Goal: Entertainment & Leisure: Consume media (video, audio)

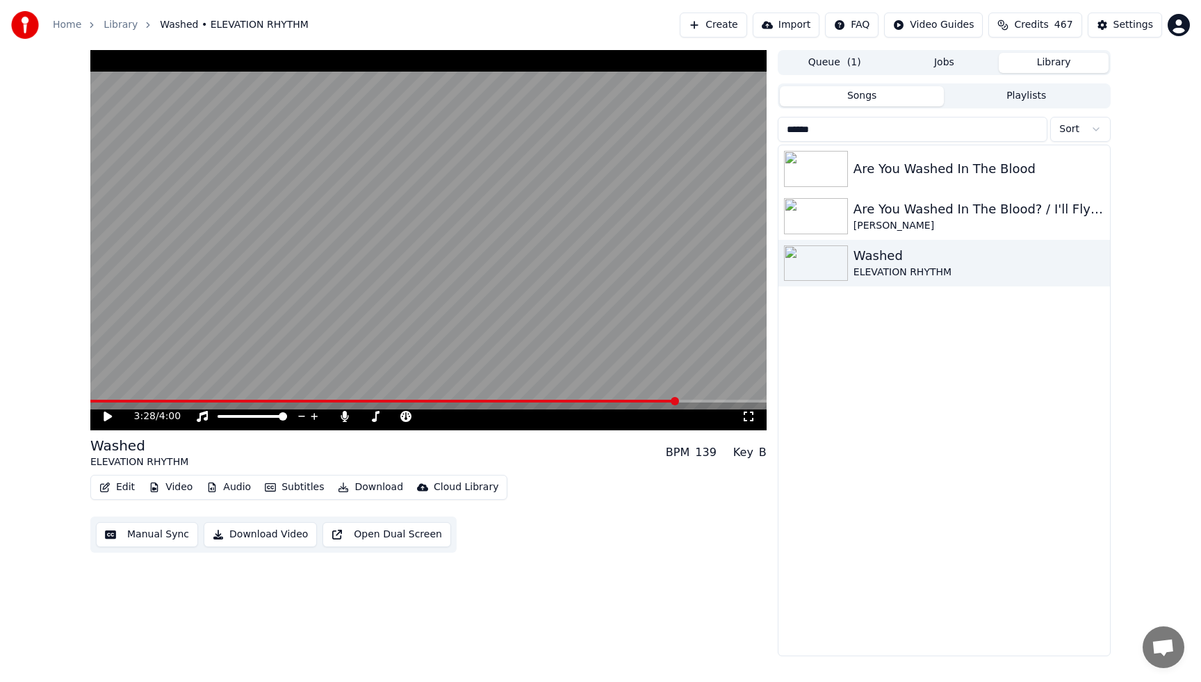
click at [1059, 97] on button "Playlists" at bounding box center [1026, 96] width 165 height 20
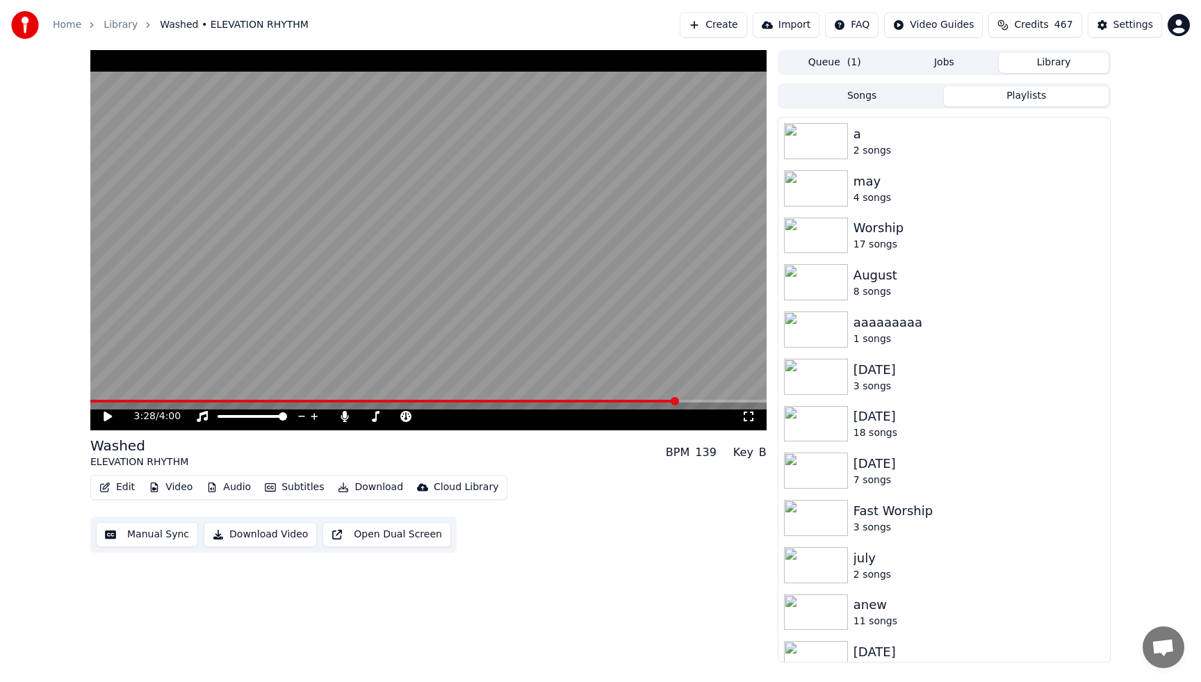
click at [880, 97] on button "Songs" at bounding box center [862, 96] width 165 height 20
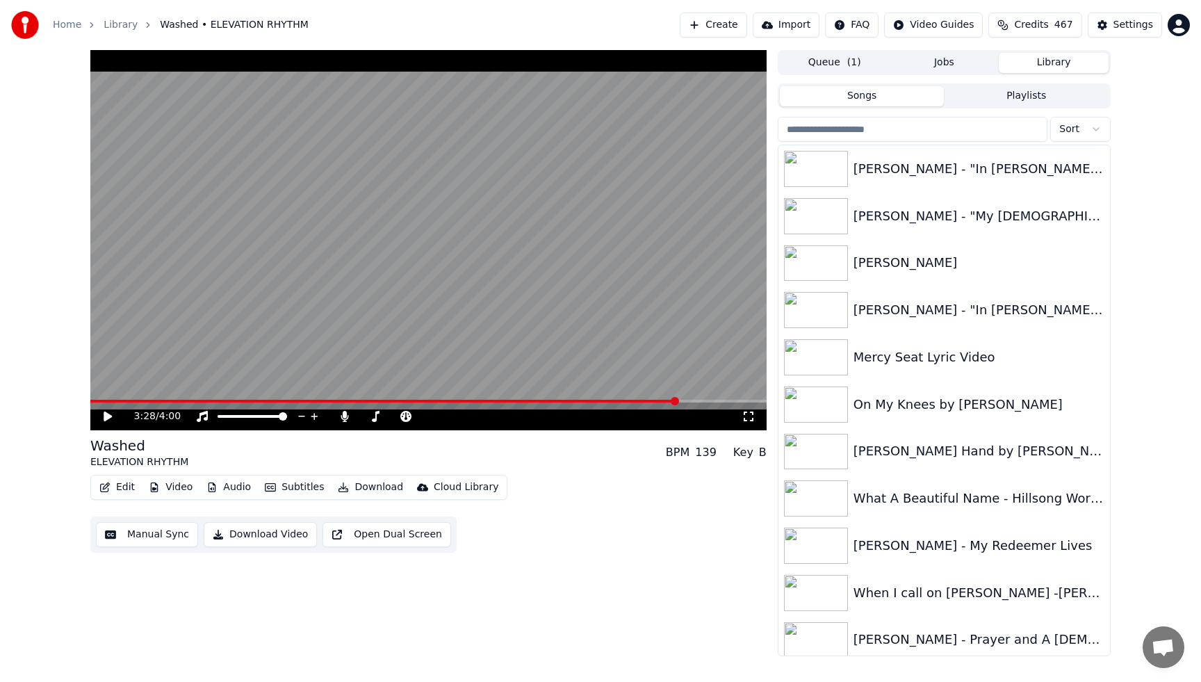
click at [867, 62] on button "Queue ( 1 )" at bounding box center [835, 63] width 110 height 20
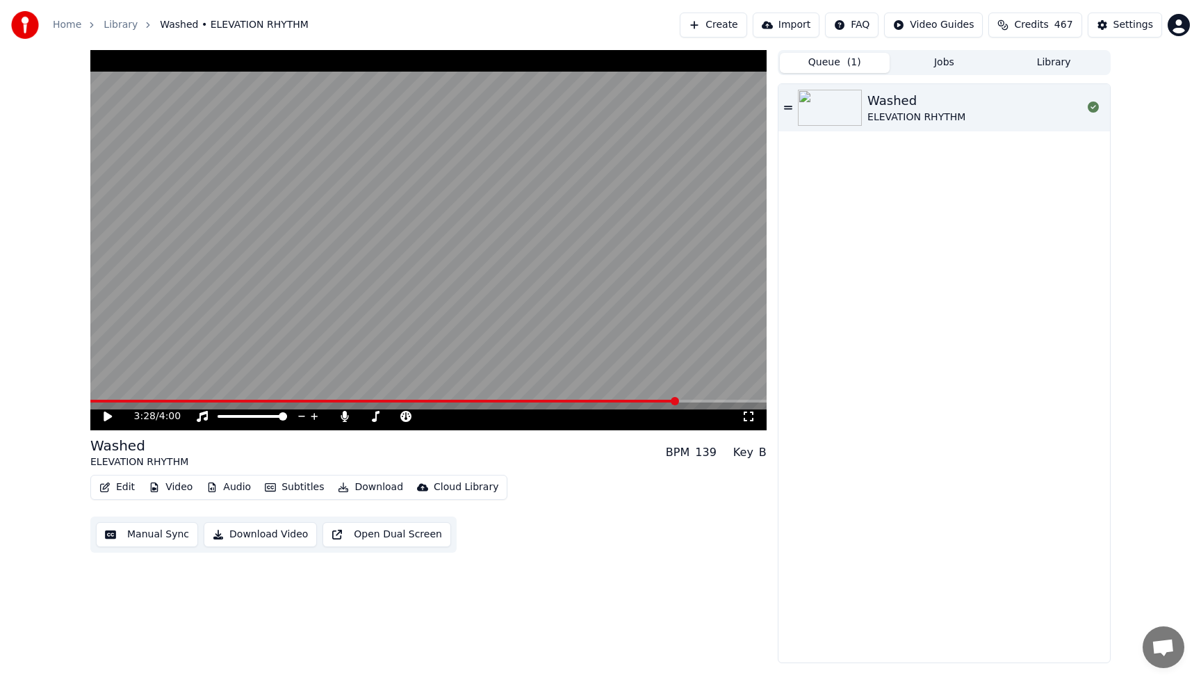
click at [1041, 56] on button "Library" at bounding box center [1053, 63] width 110 height 20
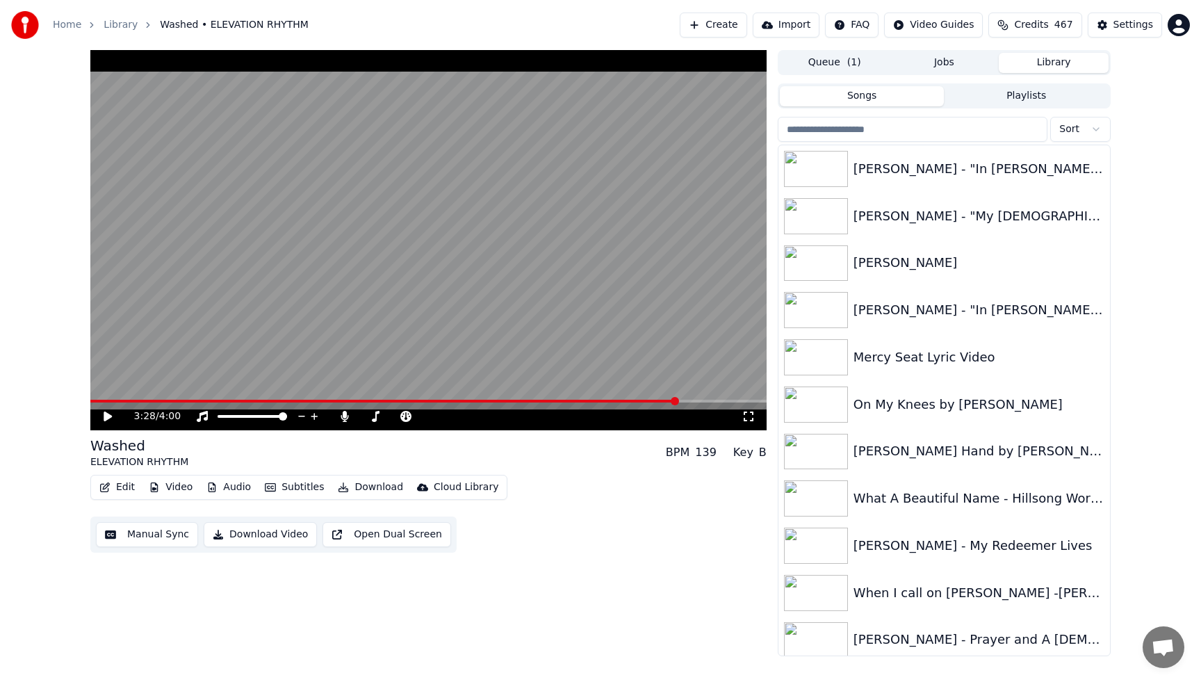
click at [1001, 98] on button "Playlists" at bounding box center [1026, 96] width 165 height 20
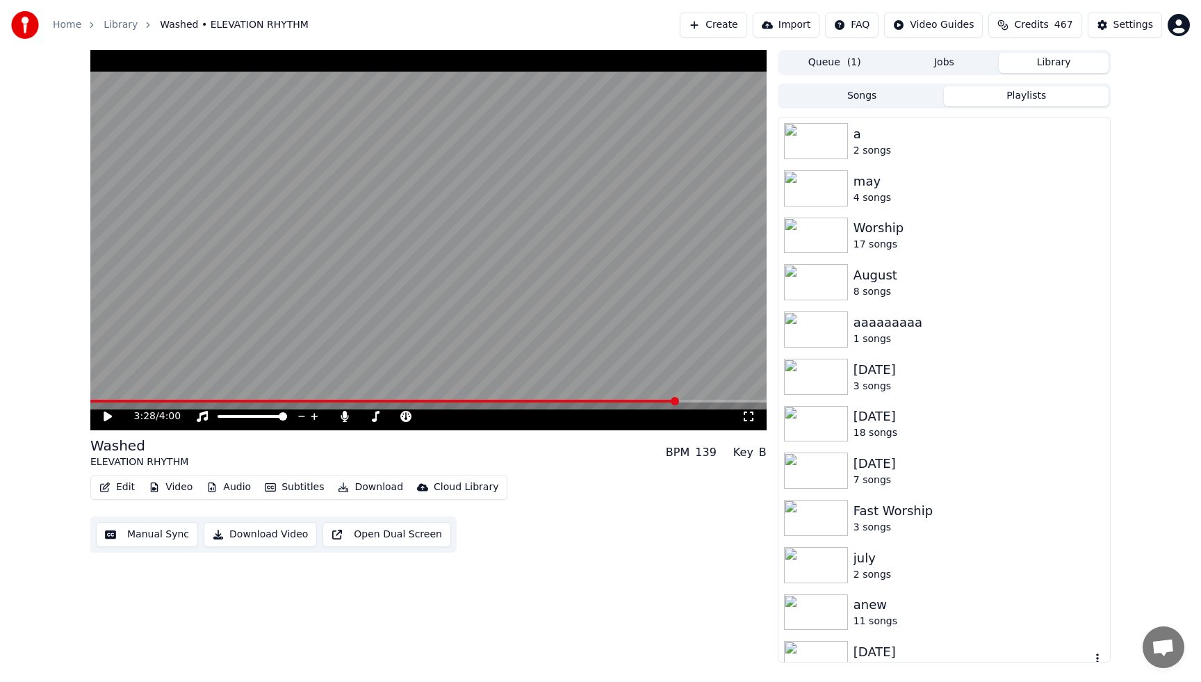
click at [872, 648] on div "[DATE]" at bounding box center [971, 651] width 237 height 19
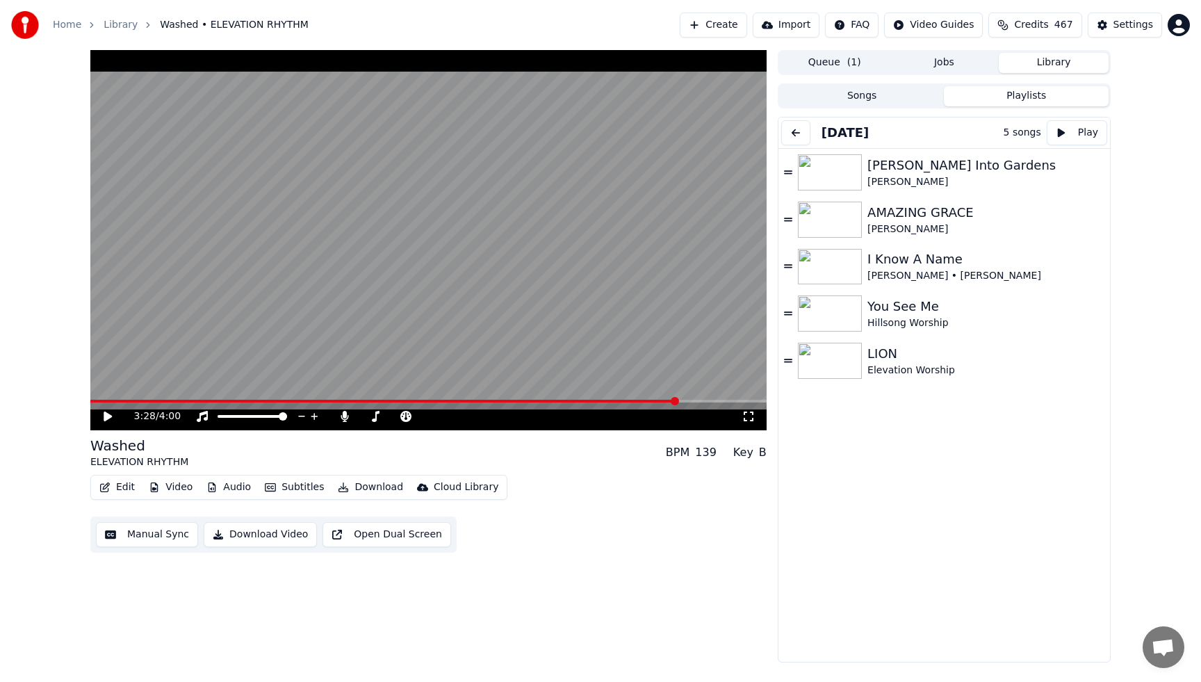
click at [793, 134] on button at bounding box center [795, 132] width 29 height 25
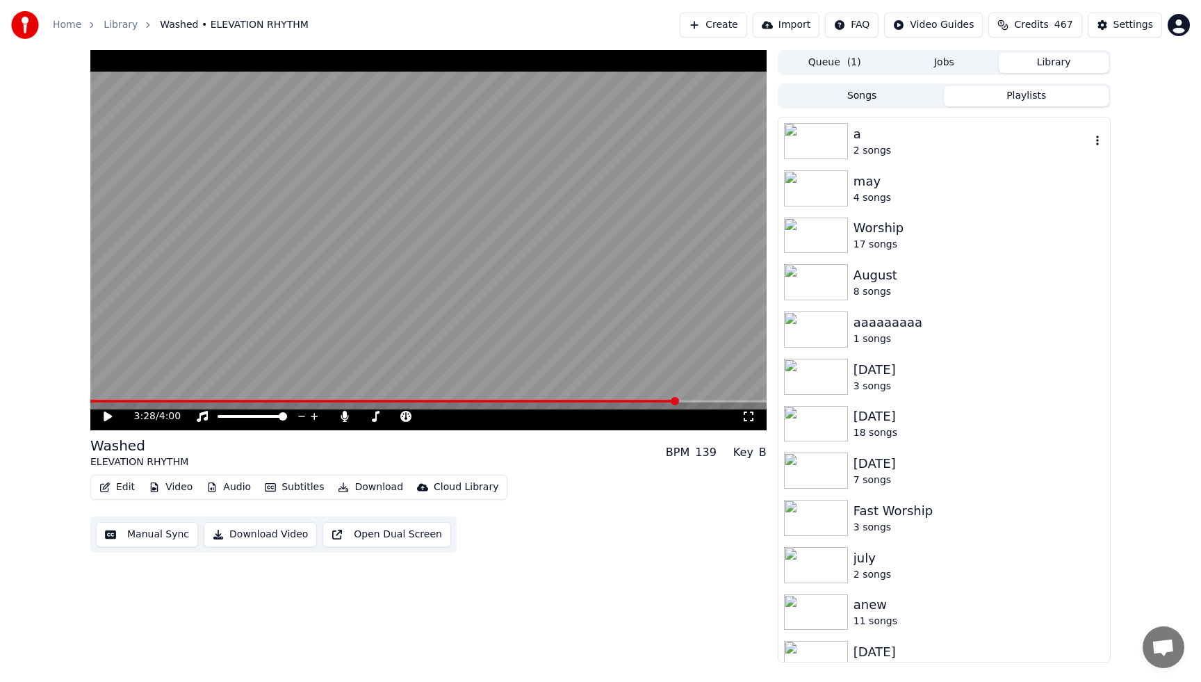
click at [828, 135] on img at bounding box center [816, 141] width 64 height 36
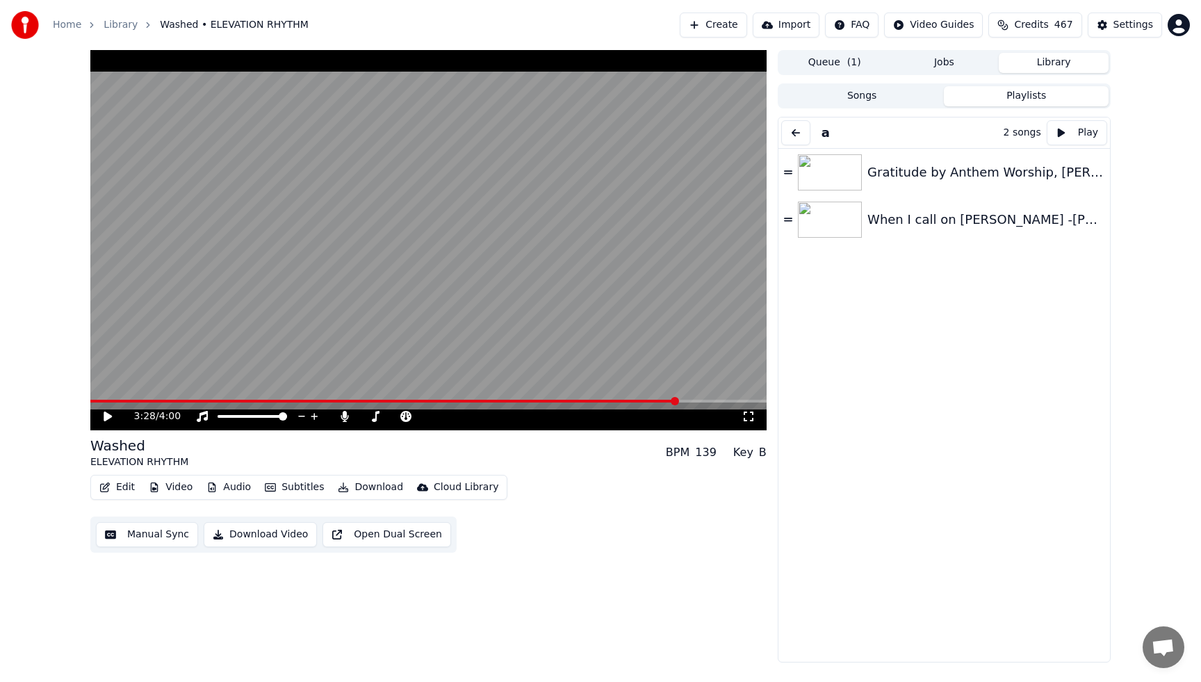
click at [791, 132] on button at bounding box center [795, 132] width 29 height 25
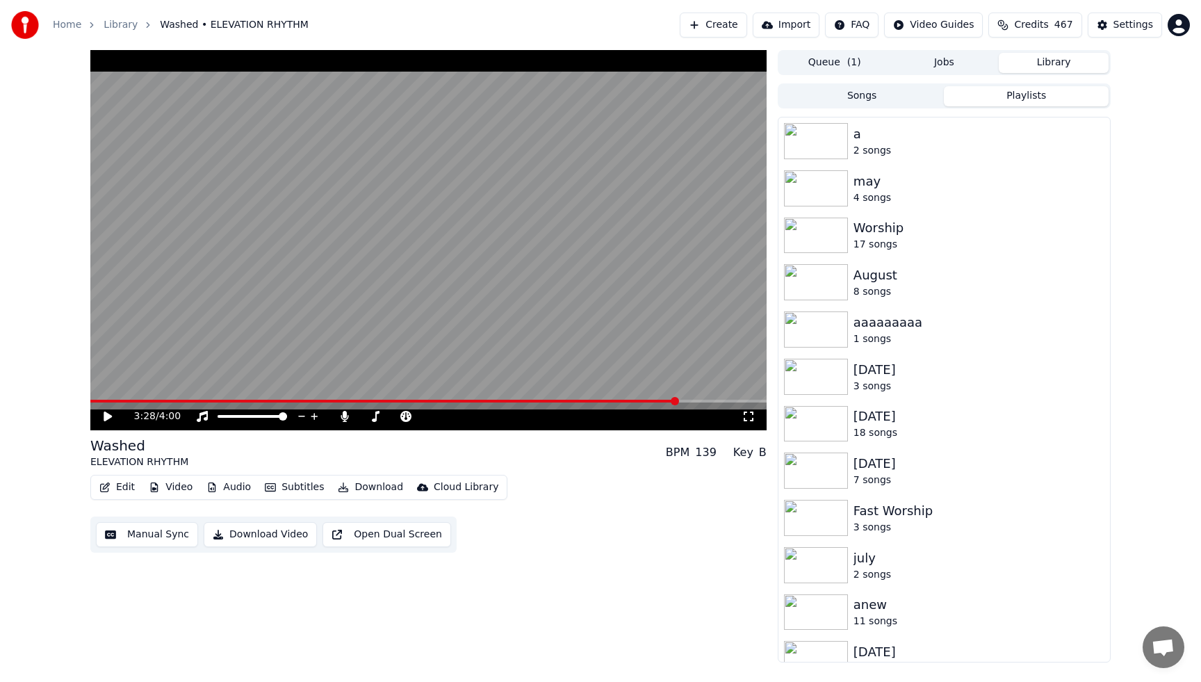
click at [846, 99] on button "Songs" at bounding box center [862, 96] width 165 height 20
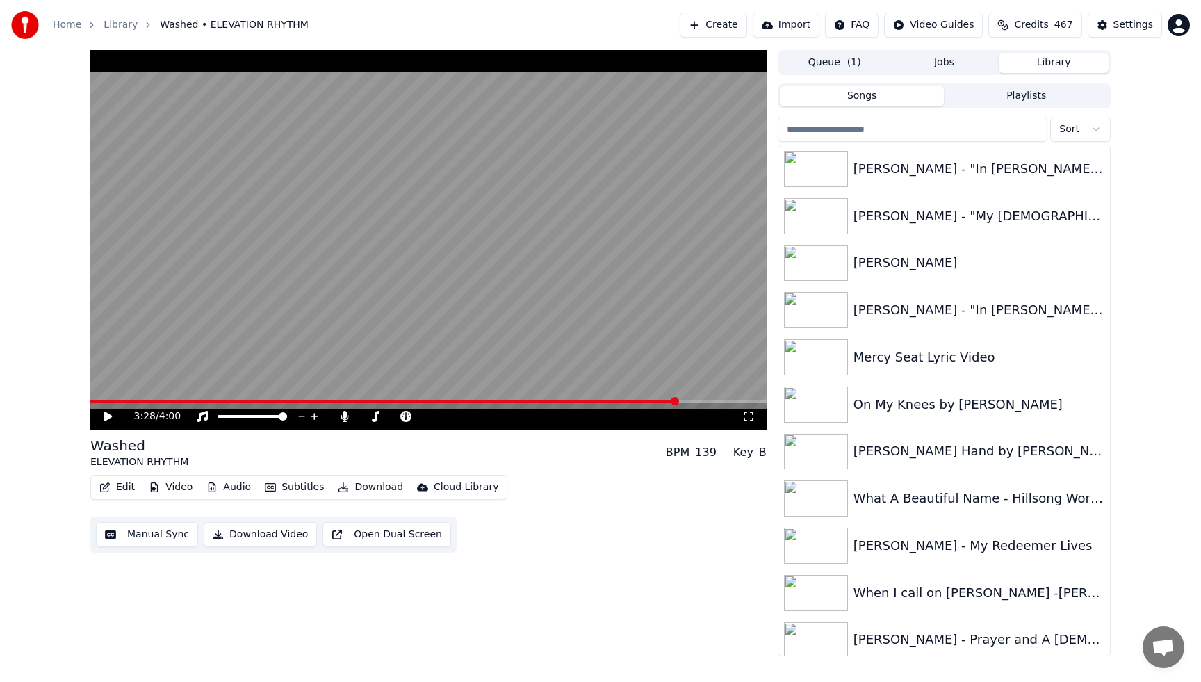
click at [875, 130] on input "search" at bounding box center [912, 129] width 270 height 25
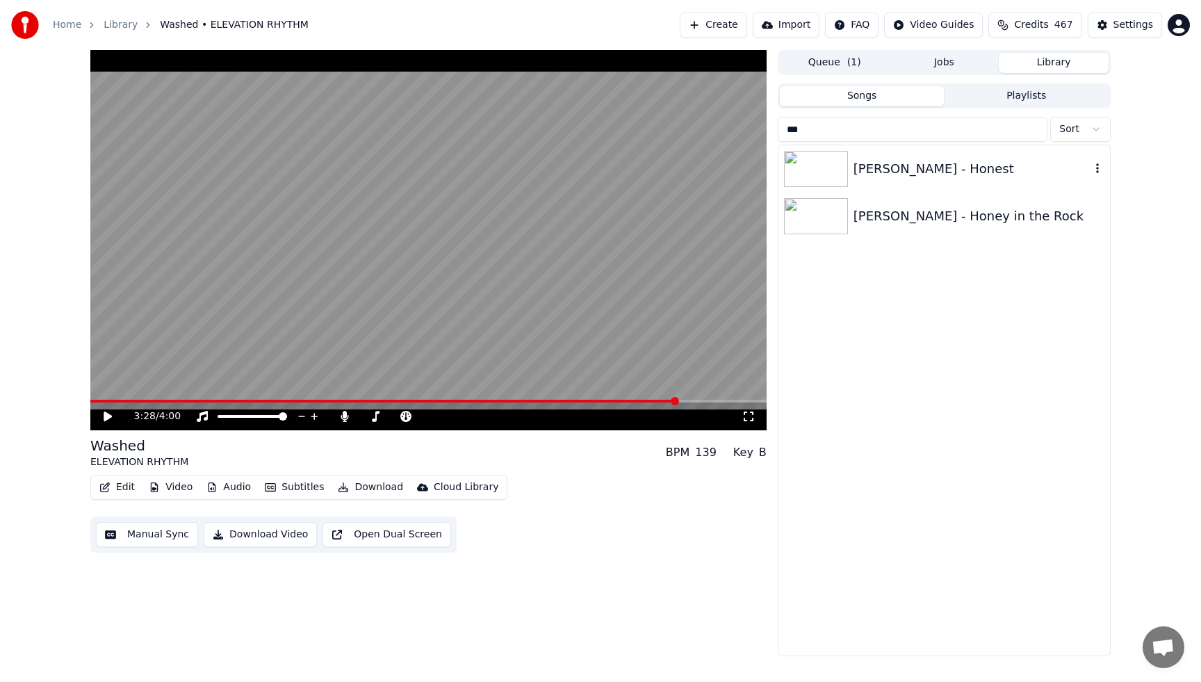
type input "***"
click at [904, 172] on div "[PERSON_NAME] - Honest" at bounding box center [971, 168] width 237 height 19
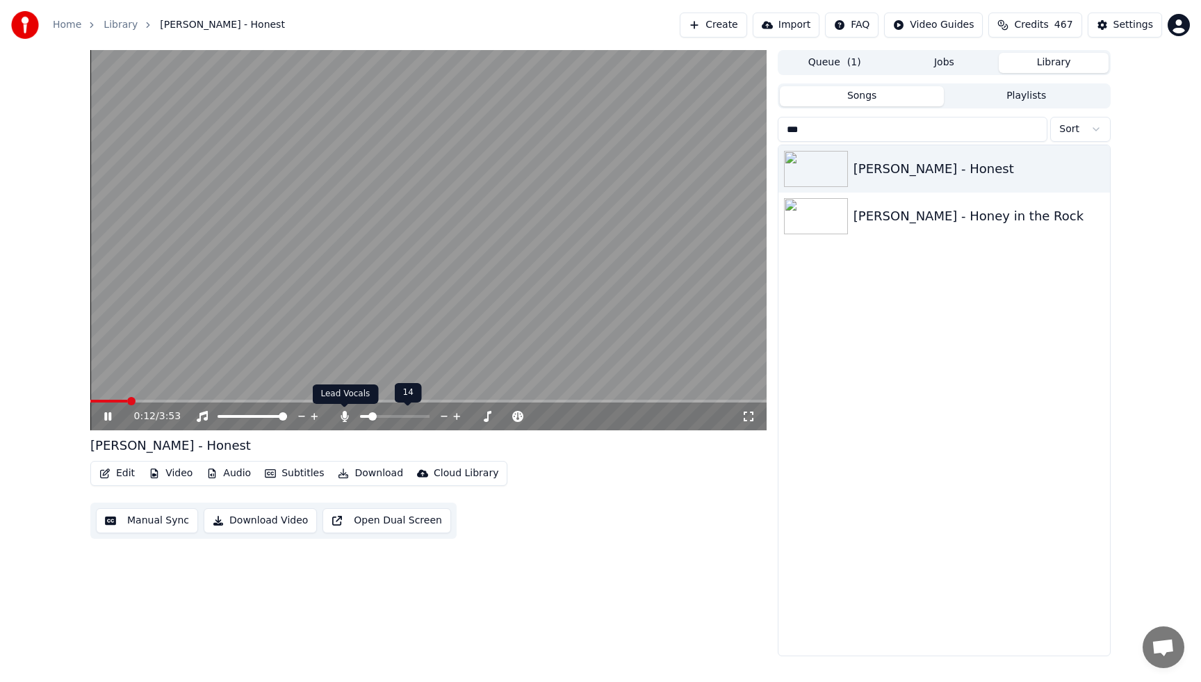
click at [348, 414] on icon at bounding box center [345, 416] width 14 height 11
click at [281, 247] on video at bounding box center [428, 240] width 676 height 380
click at [105, 416] on icon at bounding box center [108, 416] width 8 height 10
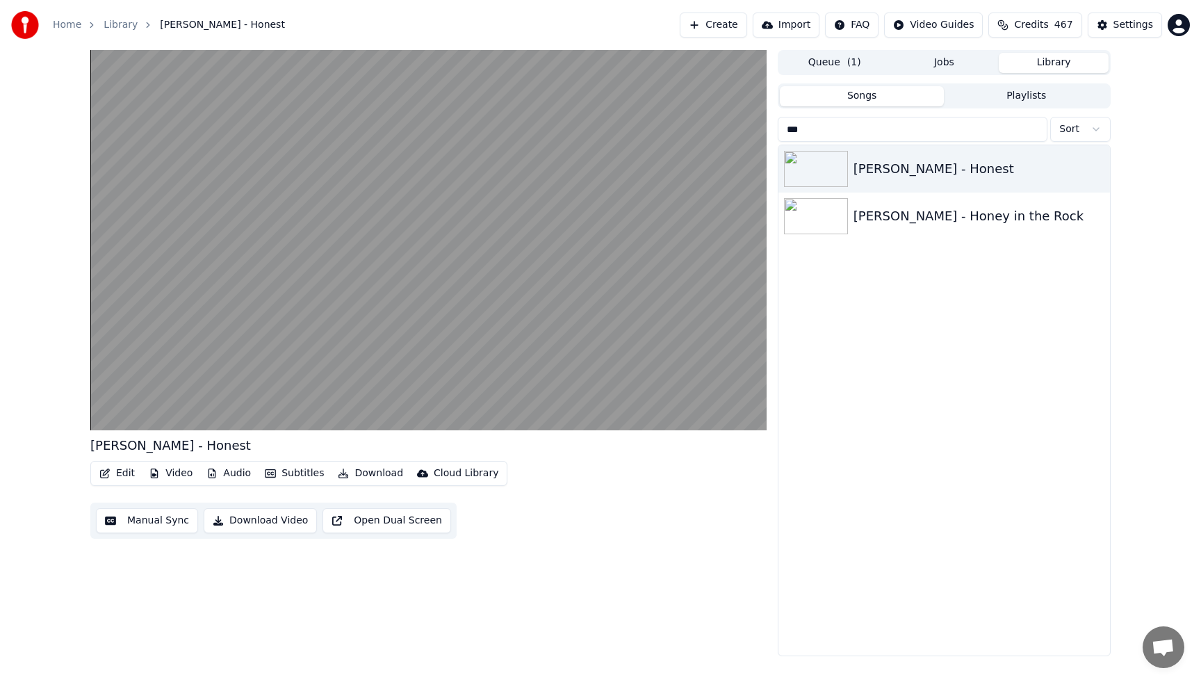
click at [13, 483] on div "[PERSON_NAME] - Honest Edit Video Audio Subtitles Download Cloud Library Manual…" at bounding box center [600, 353] width 1201 height 606
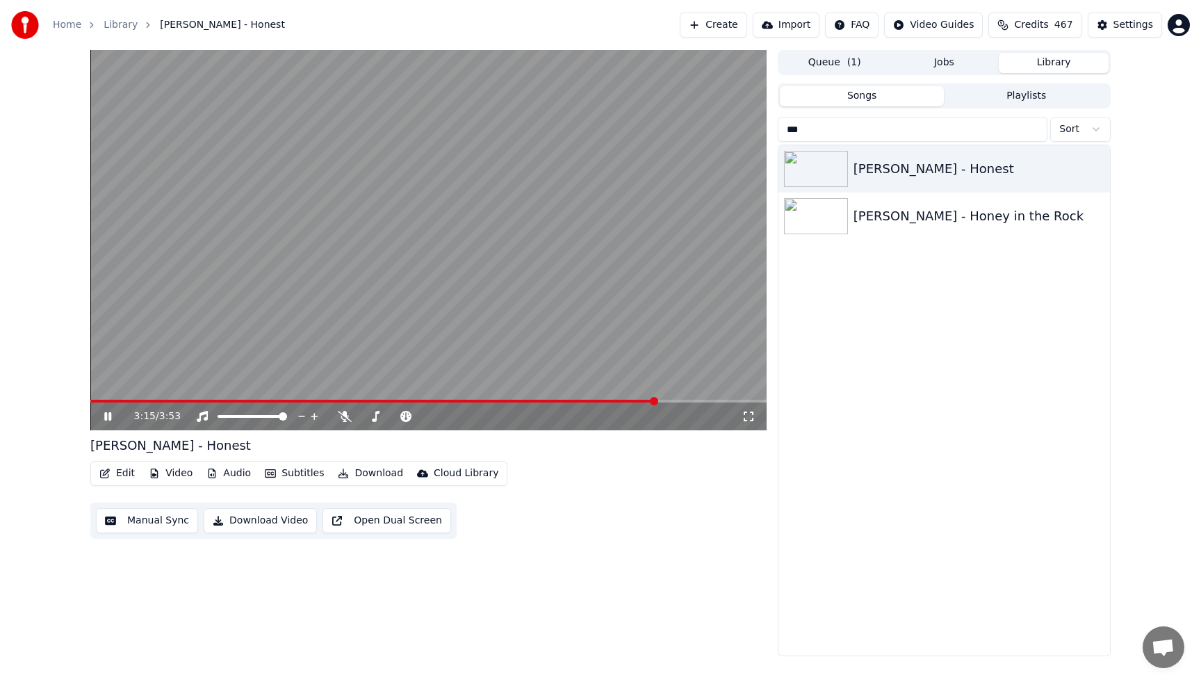
click at [306, 272] on video at bounding box center [428, 240] width 676 height 380
click at [1035, 129] on input "***" at bounding box center [912, 129] width 270 height 25
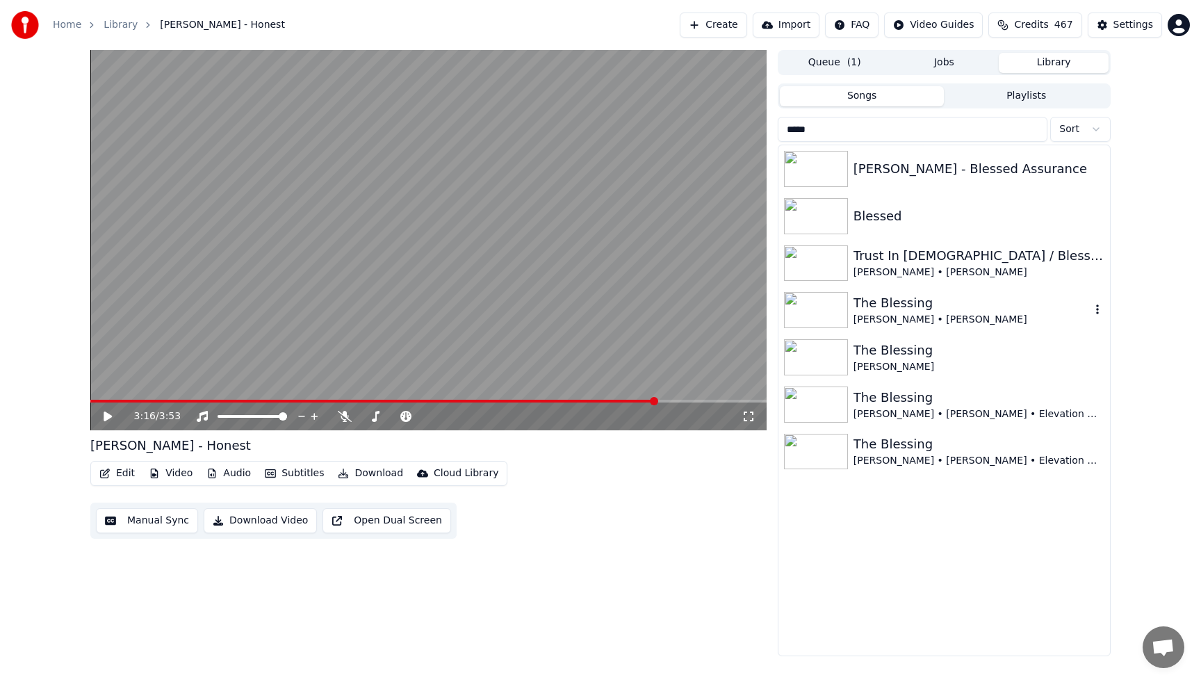
type input "*****"
click at [944, 313] on div "[PERSON_NAME] • [PERSON_NAME]" at bounding box center [971, 320] width 237 height 14
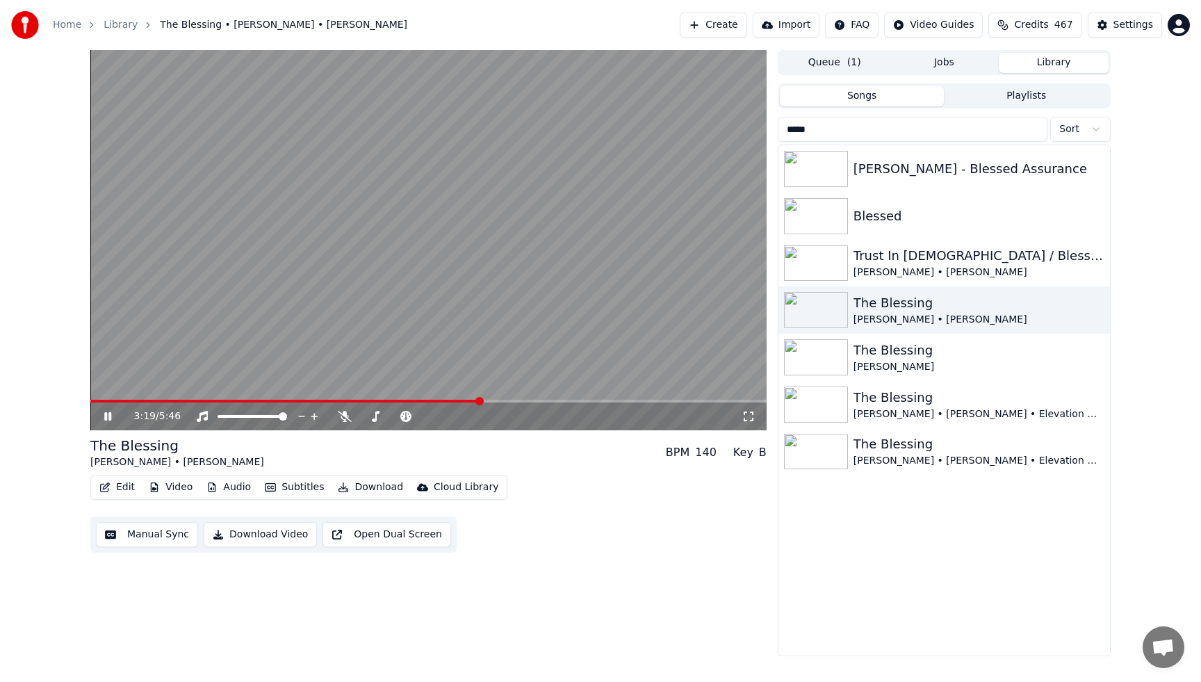
click at [674, 306] on video at bounding box center [428, 240] width 676 height 380
